Goal: Entertainment & Leisure: Consume media (video, audio)

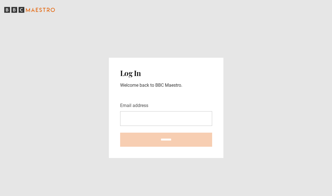
click at [189, 126] on input "Email address" at bounding box center [166, 118] width 92 height 15
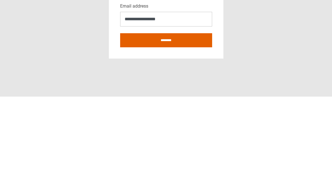
type input "**********"
click at [180, 132] on input "********" at bounding box center [166, 139] width 92 height 14
type input "**********"
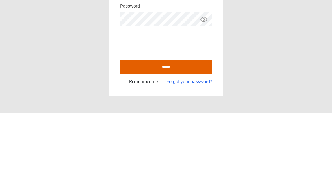
scroll to position [22, 0]
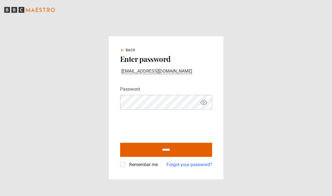
click at [127, 161] on label "Remember me" at bounding box center [142, 164] width 31 height 7
click at [169, 143] on input "******" at bounding box center [166, 150] width 92 height 14
type input "**********"
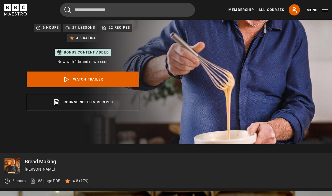
scroll to position [83, 0]
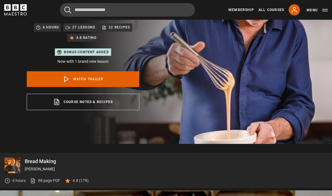
click at [123, 103] on link "Course notes & recipes opens in a new tab" at bounding box center [83, 102] width 112 height 16
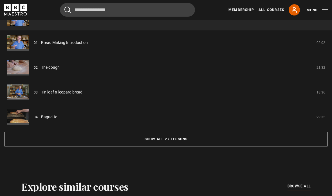
scroll to position [510, 0]
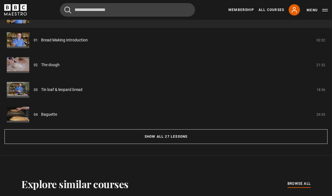
click at [222, 139] on button "Show all 27 lessons" at bounding box center [165, 136] width 323 height 15
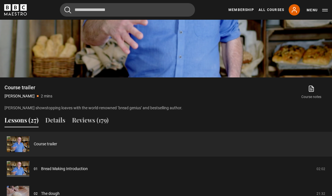
scroll to position [387, 0]
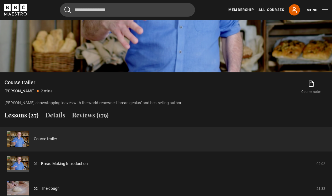
click at [59, 114] on button "Details" at bounding box center [55, 116] width 20 height 12
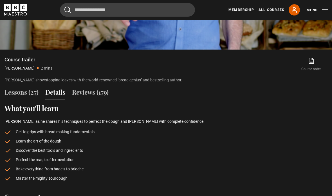
scroll to position [414, 0]
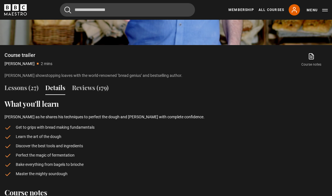
click at [99, 88] on button "Reviews (179)" at bounding box center [90, 89] width 37 height 12
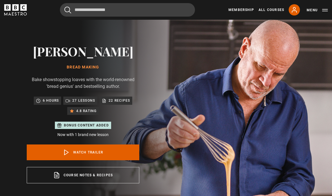
scroll to position [0, 173]
click at [51, 101] on p "6 hours" at bounding box center [51, 101] width 16 height 6
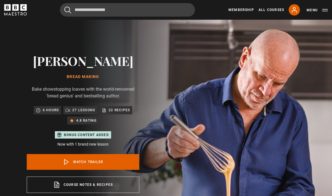
click at [115, 184] on link "Course notes & recipes opens in a new tab" at bounding box center [83, 184] width 112 height 16
click at [114, 107] on p "22 recipes" at bounding box center [119, 110] width 21 height 6
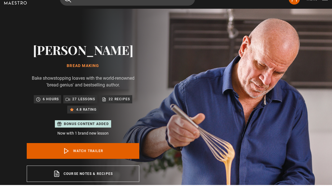
click at [86, 107] on p "27 lessons" at bounding box center [83, 110] width 23 height 6
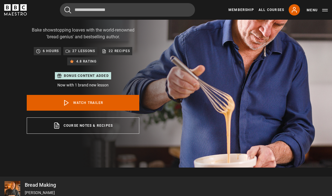
scroll to position [0, 0]
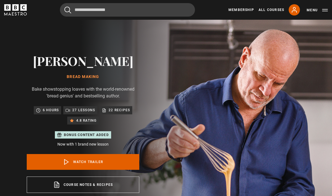
click at [123, 108] on p "22 recipes" at bounding box center [119, 110] width 21 height 6
click at [117, 109] on p "22 recipes" at bounding box center [119, 110] width 21 height 6
click at [88, 110] on p "27 lessons" at bounding box center [83, 110] width 23 height 6
click at [288, 115] on img at bounding box center [186, 123] width 332 height 207
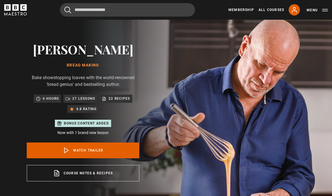
scroll to position [0, 0]
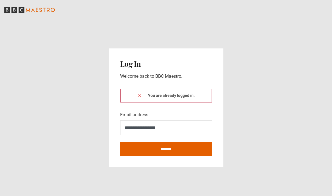
click at [191, 102] on div "You are already logged in." at bounding box center [166, 96] width 92 height 14
click at [168, 102] on div "You are already logged in." at bounding box center [166, 96] width 92 height 14
click at [179, 156] on input "********" at bounding box center [166, 149] width 92 height 14
type input "**********"
click at [141, 98] on icon at bounding box center [139, 95] width 4 height 4
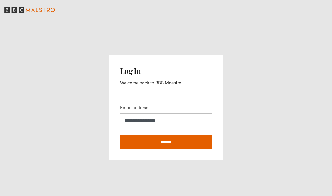
click at [185, 149] on input "********" at bounding box center [166, 142] width 92 height 14
type input "**********"
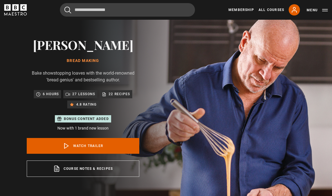
scroll to position [16, 0]
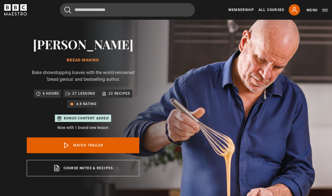
click at [78, 92] on p "27 lessons" at bounding box center [83, 94] width 23 height 6
click at [74, 92] on p "27 lessons" at bounding box center [83, 94] width 23 height 6
click at [116, 95] on p "22 recipes" at bounding box center [119, 94] width 21 height 6
click at [118, 94] on p "22 recipes" at bounding box center [119, 94] width 21 height 6
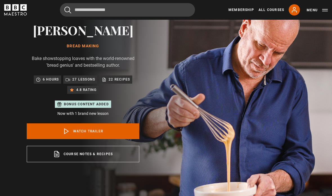
scroll to position [31, 0]
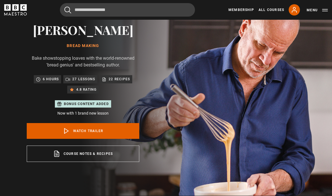
click at [103, 151] on link "Course notes & recipes opens in a new tab" at bounding box center [83, 154] width 112 height 16
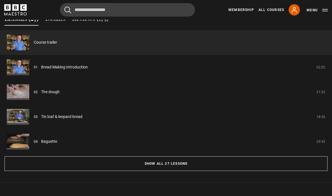
scroll to position [485, 0]
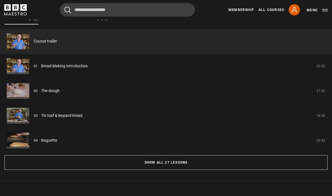
click at [184, 165] on button "Show all 27 lessons" at bounding box center [165, 162] width 323 height 15
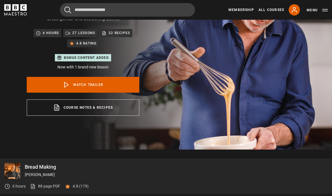
scroll to position [0, 0]
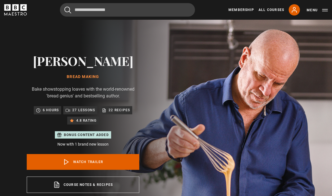
click at [327, 8] on button "Menu" at bounding box center [316, 10] width 21 height 6
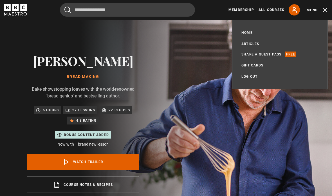
click at [324, 114] on img at bounding box center [186, 123] width 332 height 207
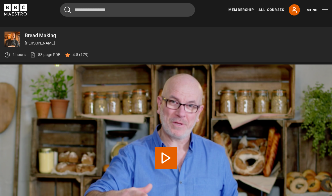
scroll to position [205, 0]
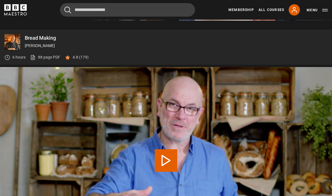
click at [49, 55] on link "88 page PDF (opens in new tab)" at bounding box center [45, 58] width 30 height 6
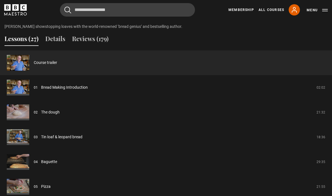
scroll to position [475, 0]
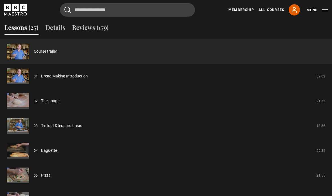
click at [69, 75] on link "Bread Making Introduction" at bounding box center [64, 76] width 47 height 6
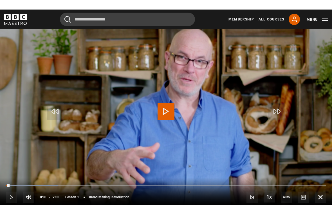
scroll to position [7, 0]
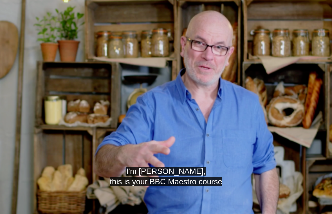
click at [173, 111] on span "Video Player" at bounding box center [165, 111] width 17 height 17
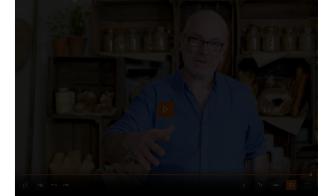
scroll to position [259, 0]
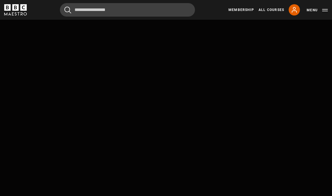
click at [168, 107] on video-js "Video Player is loading. Play Lesson Bread Making Introduction 10s Skip Back 10…" at bounding box center [166, 106] width 332 height 187
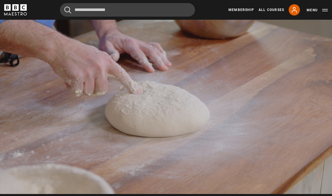
scroll to position [257, 0]
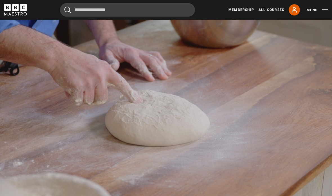
click at [324, 188] on video-js "Video Player is loading. Play Lesson The dough 10s Skip Back 10 seconds Pause 1…" at bounding box center [166, 109] width 332 height 187
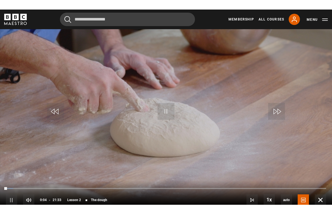
scroll to position [7, 0]
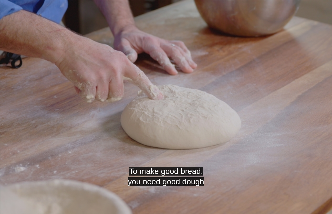
click at [167, 97] on video-js "To make good bread, you need good dough Video Player is loading. Play Lesson Th…" at bounding box center [166, 107] width 332 height 214
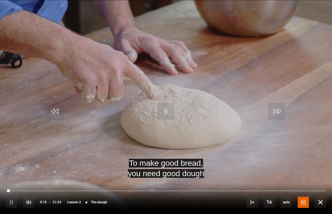
click at [70, 147] on video-js "To make good bread, you need good dough Video Player is loading. Play Lesson Th…" at bounding box center [166, 107] width 332 height 214
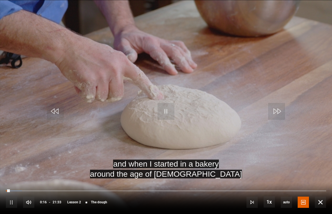
click at [71, 163] on video-js "and when I started in a bakery around the age of 14 Video Player is loading. Pl…" at bounding box center [166, 107] width 332 height 214
click at [65, 145] on video-js "and when I started in a bakery around the age of 14 Video Player is loading. Pl…" at bounding box center [166, 107] width 332 height 214
click at [67, 140] on video-js "and when I started in a bakery around the age of 14 Video Player is loading. Pl…" at bounding box center [166, 107] width 332 height 214
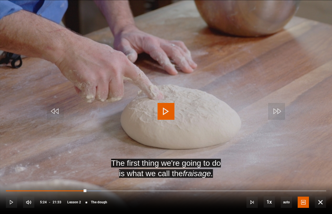
click at [5, 57] on video-js "The first thing we're going to do is what we call the fraisage. Video Player is…" at bounding box center [166, 107] width 332 height 214
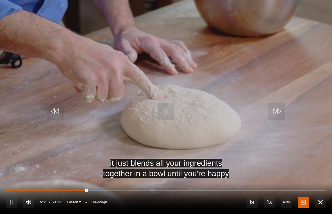
click at [40, 165] on video-js "it just blends all your ingredients together in a bowl until you're happy Video…" at bounding box center [166, 107] width 332 height 214
click at [55, 146] on video-js "it just blends all your ingredients together in a bowl until you're happy Video…" at bounding box center [166, 107] width 332 height 214
click at [57, 144] on video-js "it just blends all your ingredients together in a bowl until you're happy Video…" at bounding box center [166, 107] width 332 height 214
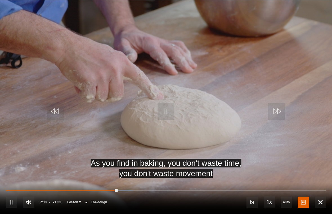
click at [172, 97] on video-js "As you find in baking, you don't waste time, you don't waste movement Video Pla…" at bounding box center [166, 107] width 332 height 214
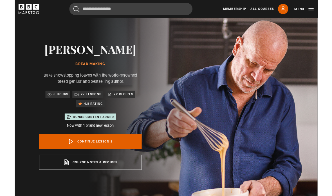
scroll to position [257, 0]
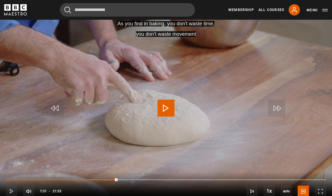
click at [164, 112] on span "Video Player" at bounding box center [165, 108] width 17 height 17
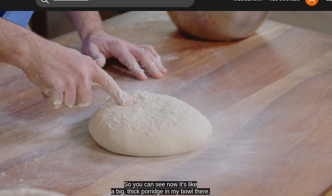
scroll to position [259, 0]
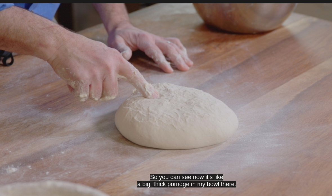
click at [156, 93] on button "Pause" at bounding box center [166, 105] width 20 height 25
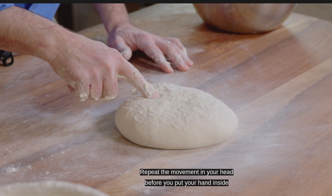
click at [161, 71] on video-js "Repeat the movement in your head before you put your hand inside Video Player i…" at bounding box center [166, 106] width 332 height 187
